Goal: Use online tool/utility: Utilize a website feature to perform a specific function

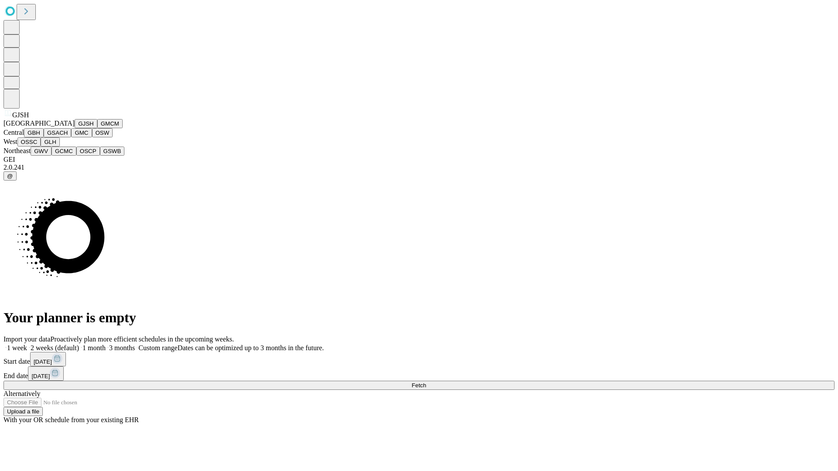
click at [75, 128] on button "GJSH" at bounding box center [86, 123] width 23 height 9
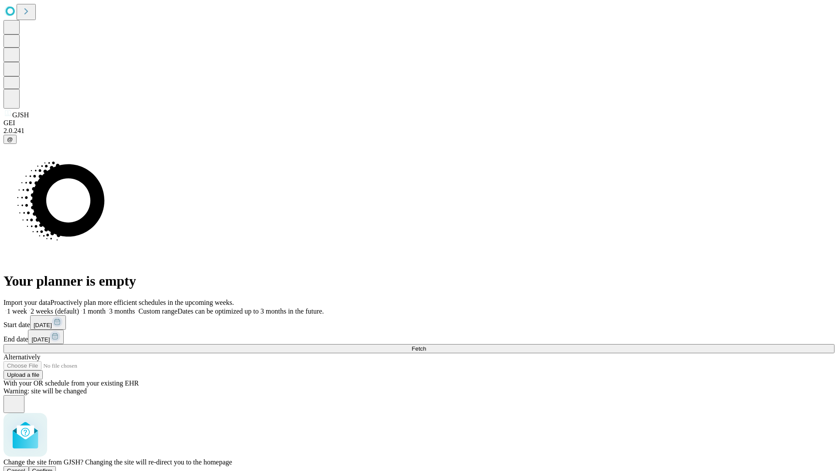
click at [53, 468] on span "Confirm" at bounding box center [42, 471] width 21 height 7
click at [106, 308] on label "1 month" at bounding box center [92, 311] width 27 height 7
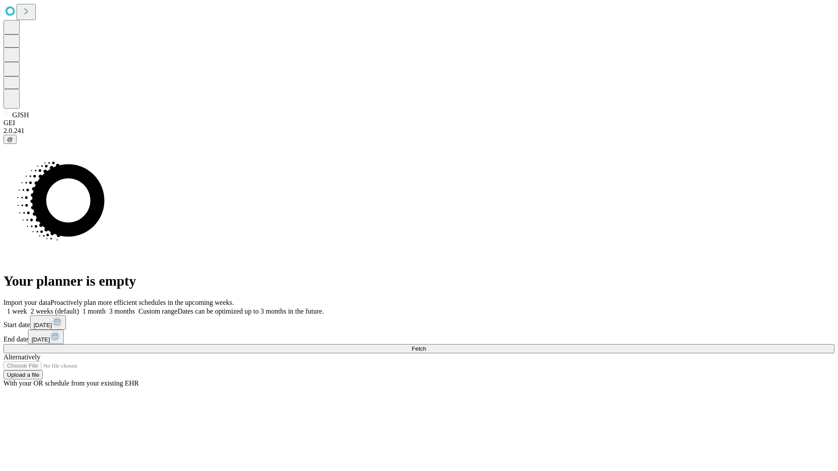
click at [426, 346] on span "Fetch" at bounding box center [419, 349] width 14 height 7
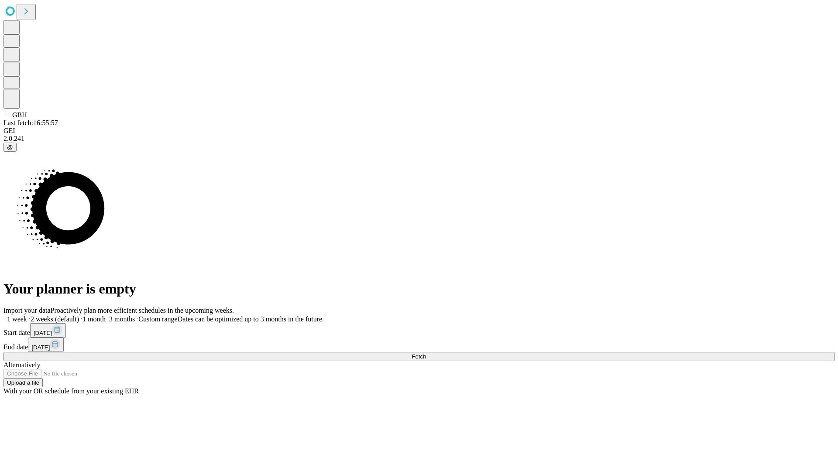
click at [106, 316] on label "1 month" at bounding box center [92, 319] width 27 height 7
click at [426, 354] on span "Fetch" at bounding box center [419, 357] width 14 height 7
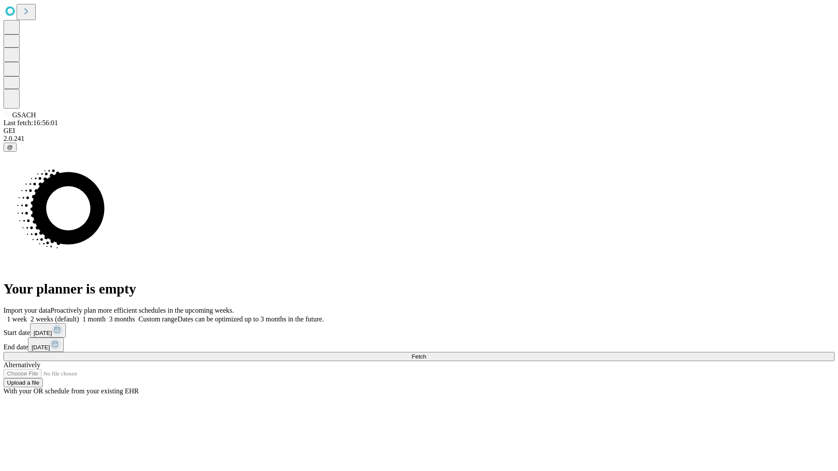
click at [106, 316] on label "1 month" at bounding box center [92, 319] width 27 height 7
click at [426, 354] on span "Fetch" at bounding box center [419, 357] width 14 height 7
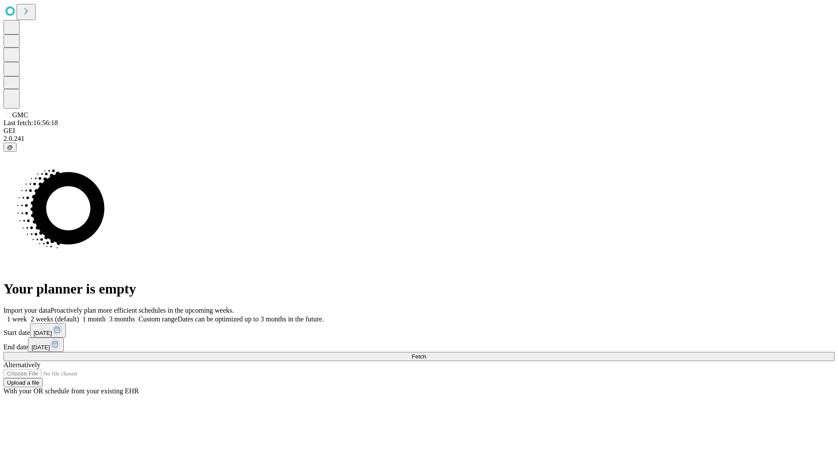
click at [106, 316] on label "1 month" at bounding box center [92, 319] width 27 height 7
click at [426, 354] on span "Fetch" at bounding box center [419, 357] width 14 height 7
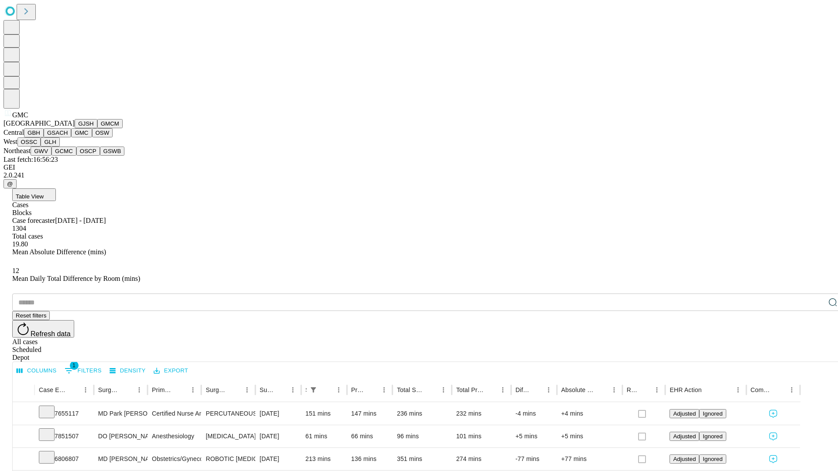
click at [92, 137] on button "OSW" at bounding box center [102, 132] width 21 height 9
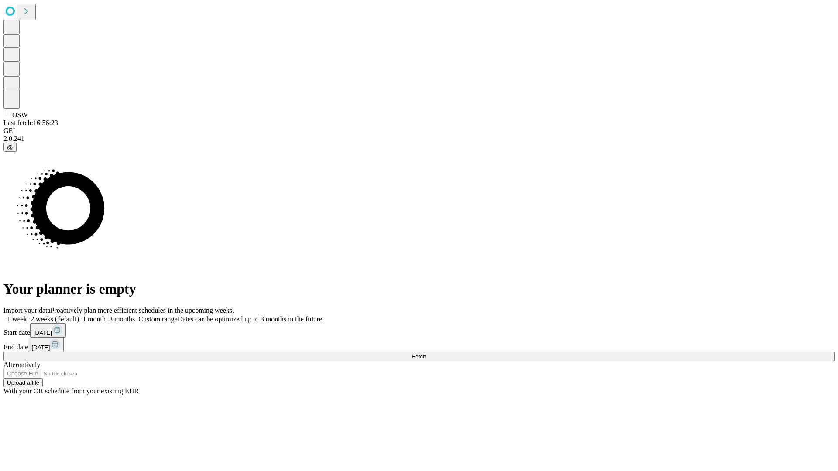
click at [106, 316] on label "1 month" at bounding box center [92, 319] width 27 height 7
click at [426, 354] on span "Fetch" at bounding box center [419, 357] width 14 height 7
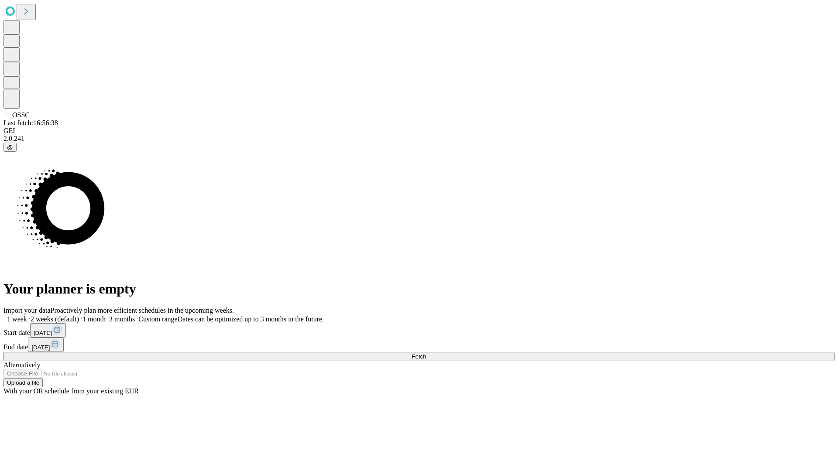
click at [106, 316] on label "1 month" at bounding box center [92, 319] width 27 height 7
click at [426, 354] on span "Fetch" at bounding box center [419, 357] width 14 height 7
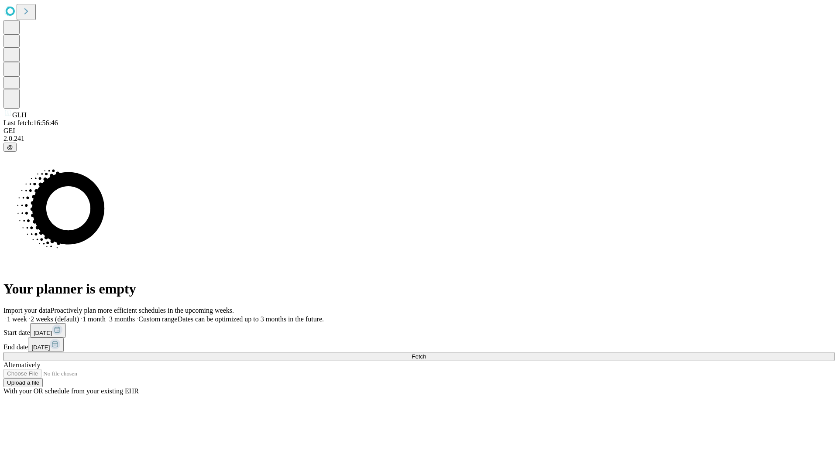
click at [106, 316] on label "1 month" at bounding box center [92, 319] width 27 height 7
click at [426, 354] on span "Fetch" at bounding box center [419, 357] width 14 height 7
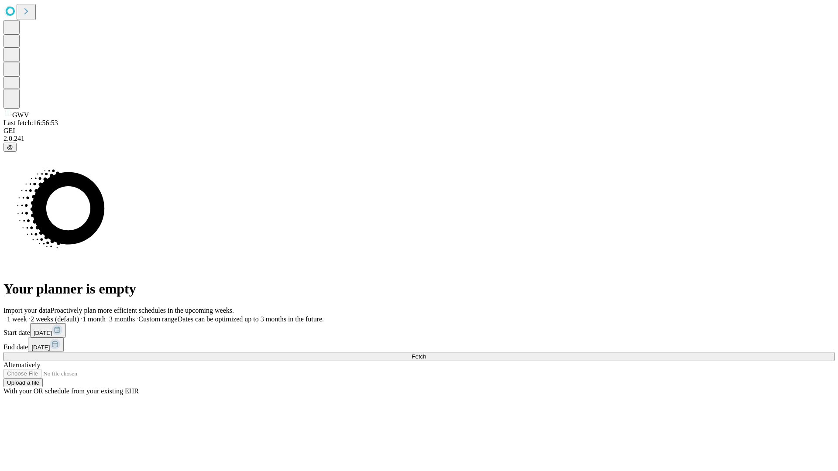
click at [106, 316] on label "1 month" at bounding box center [92, 319] width 27 height 7
click at [426, 354] on span "Fetch" at bounding box center [419, 357] width 14 height 7
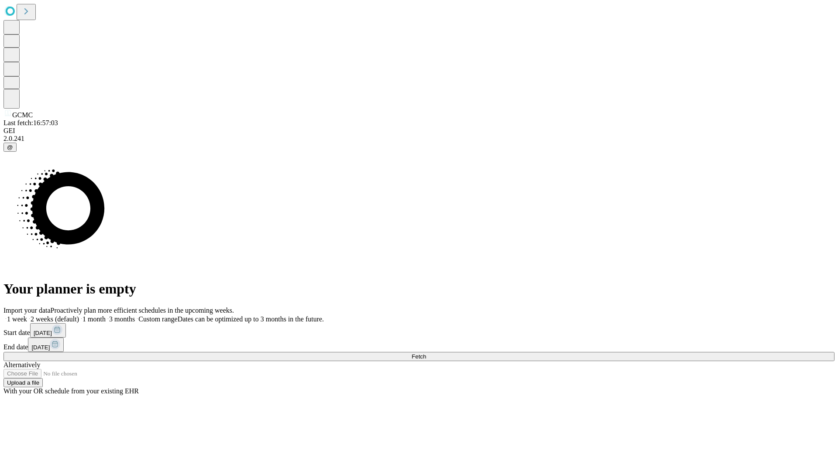
click at [106, 316] on label "1 month" at bounding box center [92, 319] width 27 height 7
click at [426, 354] on span "Fetch" at bounding box center [419, 357] width 14 height 7
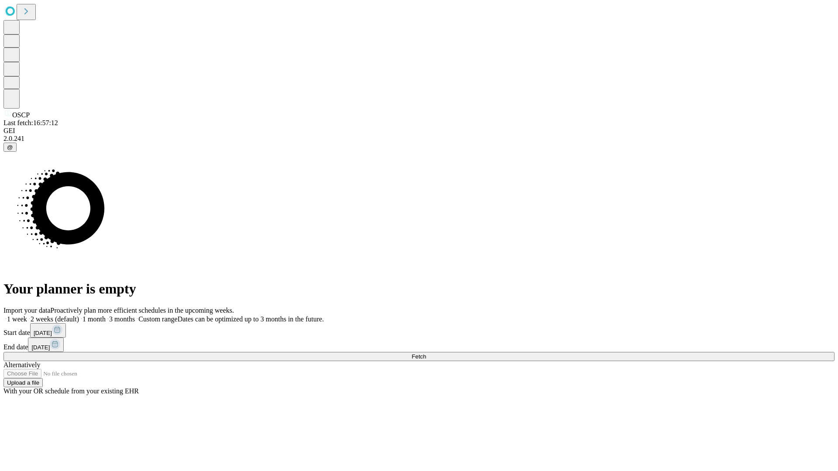
click at [106, 316] on label "1 month" at bounding box center [92, 319] width 27 height 7
click at [426, 354] on span "Fetch" at bounding box center [419, 357] width 14 height 7
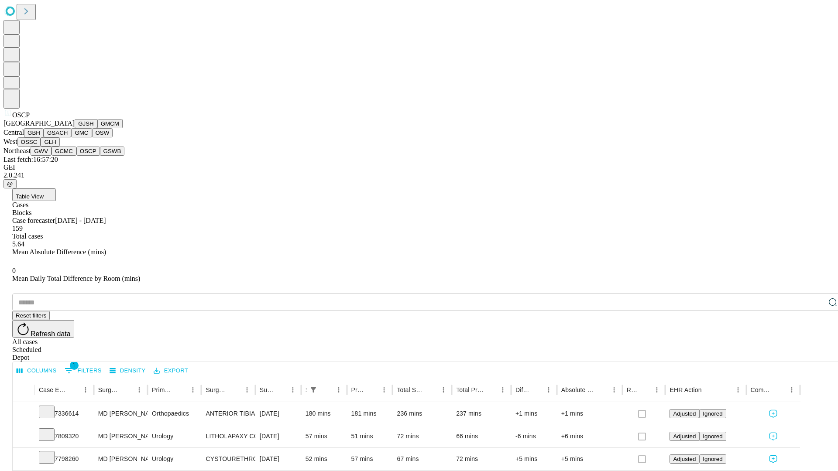
click at [100, 156] on button "GSWB" at bounding box center [112, 151] width 25 height 9
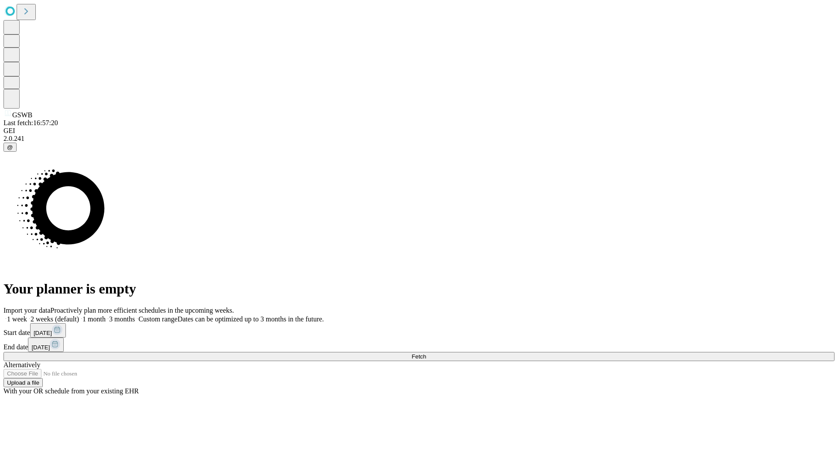
click at [426, 354] on span "Fetch" at bounding box center [419, 357] width 14 height 7
